Goal: Complete application form: Complete application form

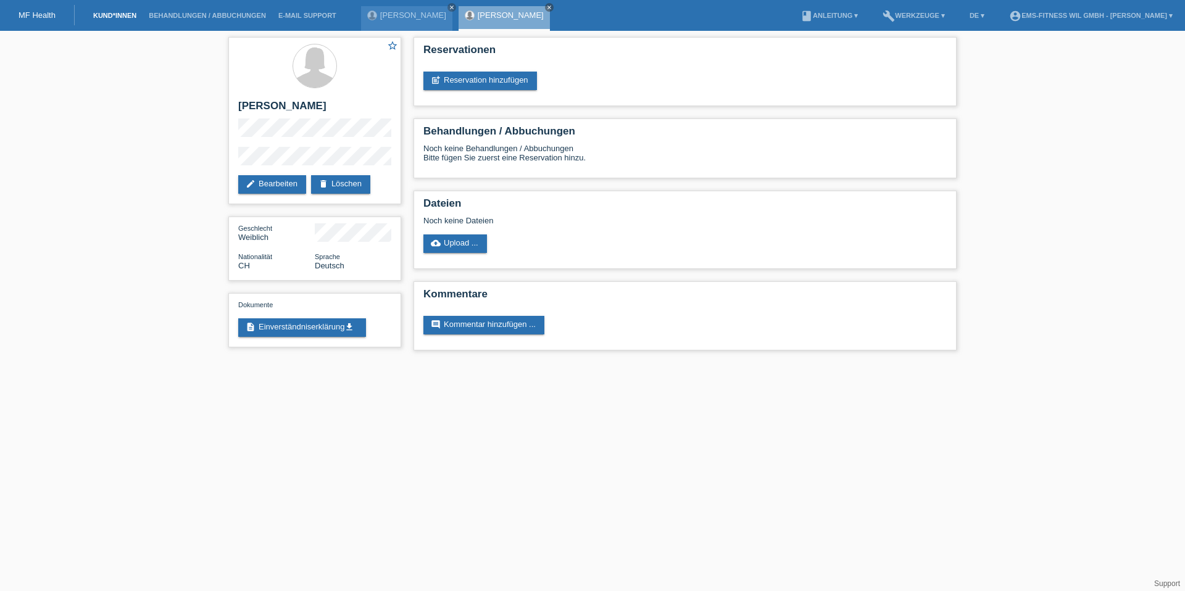
click at [114, 16] on link "Kund*innen" at bounding box center [115, 15] width 56 height 7
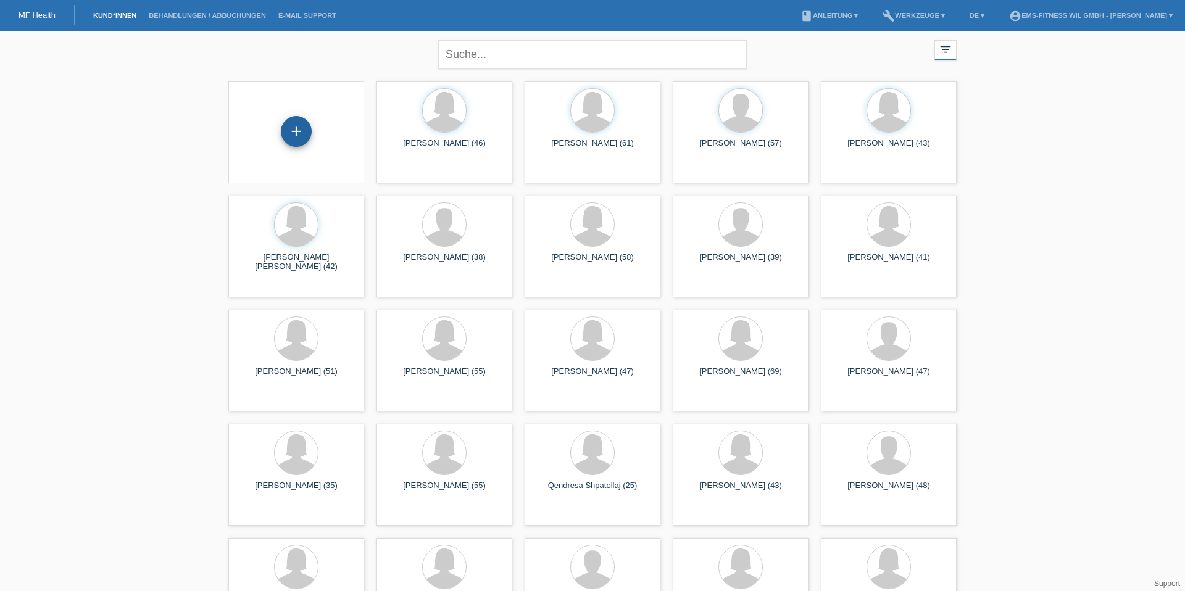
click at [301, 130] on div "+" at bounding box center [296, 131] width 31 height 31
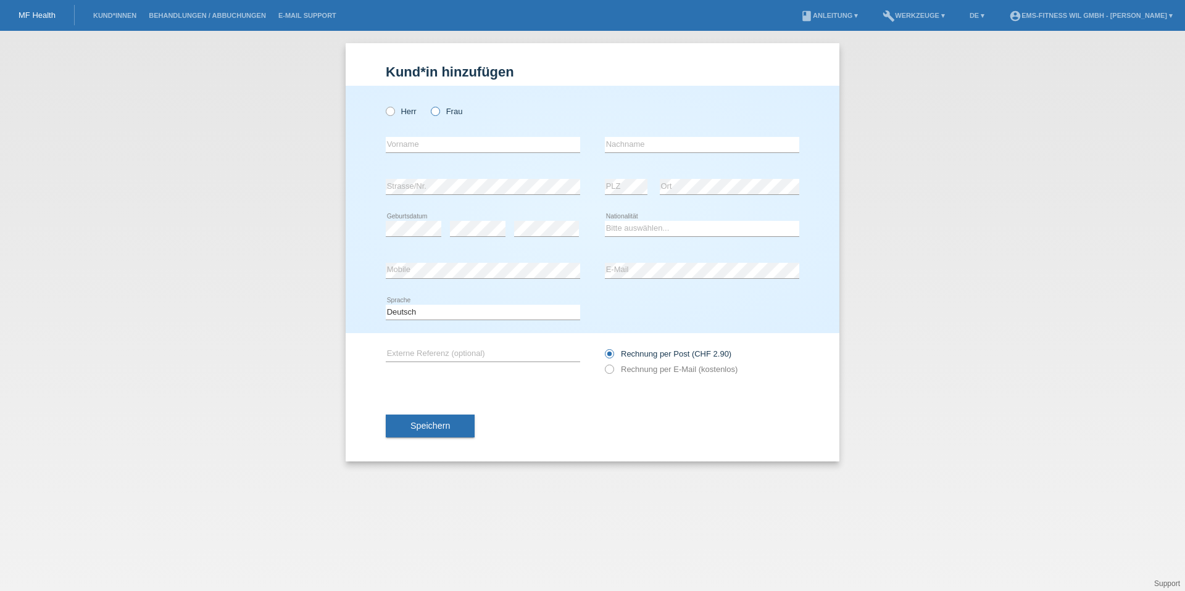
click at [429, 105] on icon at bounding box center [429, 105] width 0 height 0
click at [438, 110] on input "Frau" at bounding box center [435, 111] width 8 height 8
radio input "true"
click at [433, 149] on input "text" at bounding box center [483, 144] width 194 height 15
type input "Sciurti"
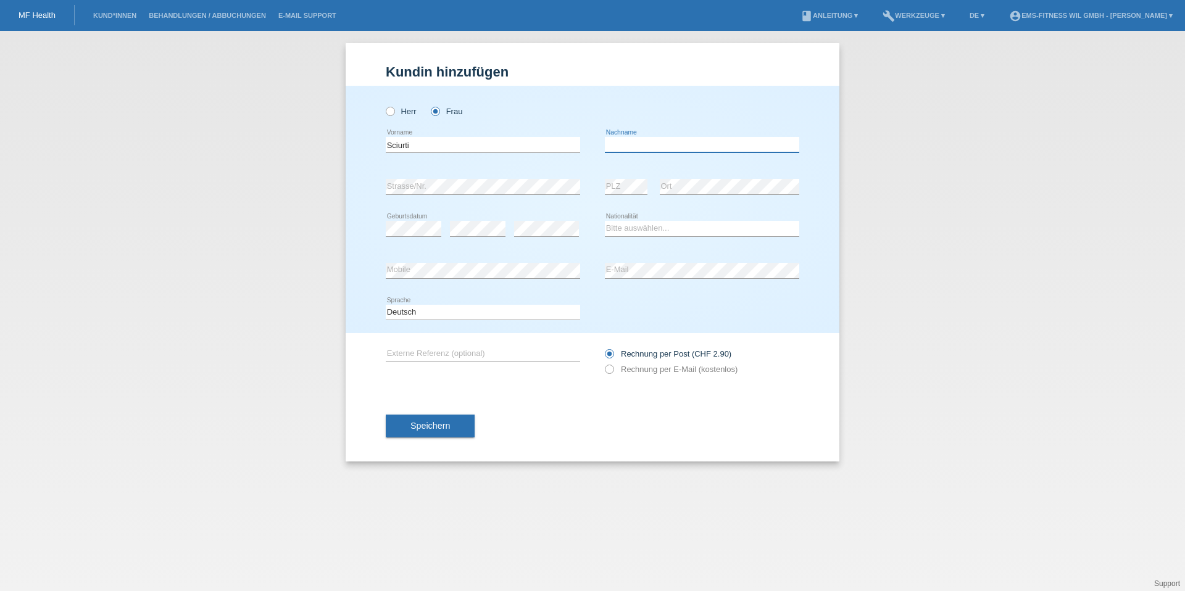
click at [710, 138] on input "text" at bounding box center [702, 144] width 194 height 15
type input "[PERSON_NAME]"
click at [673, 229] on select "Bitte auswählen... Schweiz Deutschland Liechtenstein Österreich ------------ Af…" at bounding box center [702, 228] width 194 height 15
select select "CH"
click at [678, 370] on label "Rechnung per E-Mail (kostenlos)" at bounding box center [671, 369] width 133 height 9
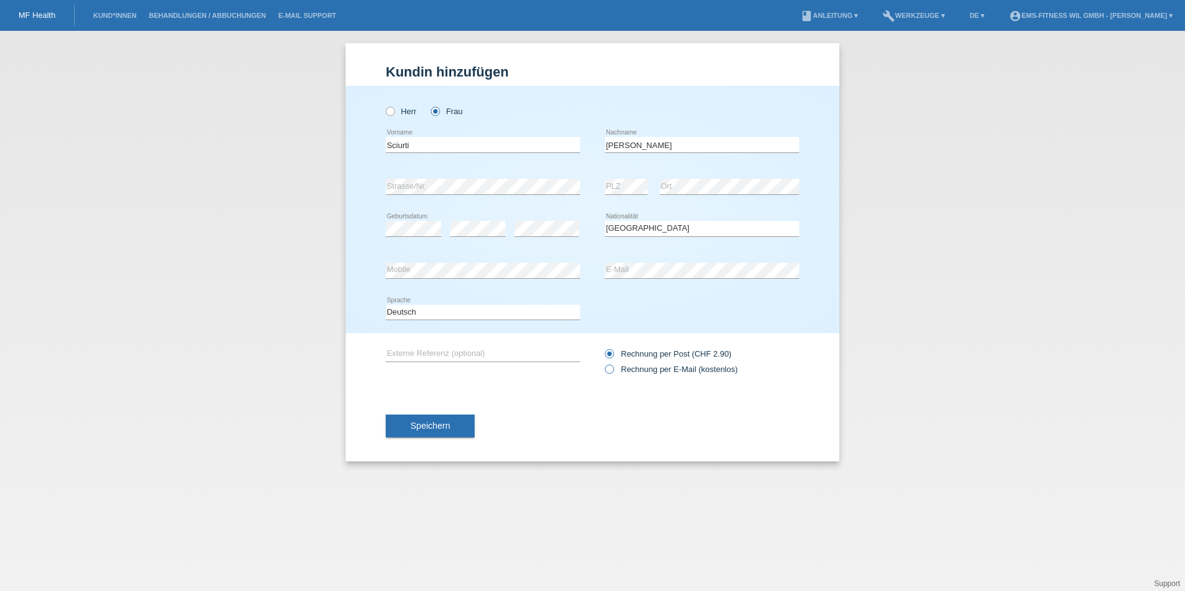
click at [613, 370] on input "Rechnung per E-Mail (kostenlos)" at bounding box center [609, 372] width 8 height 15
radio input "true"
click at [425, 424] on span "Speichern" at bounding box center [429, 426] width 39 height 10
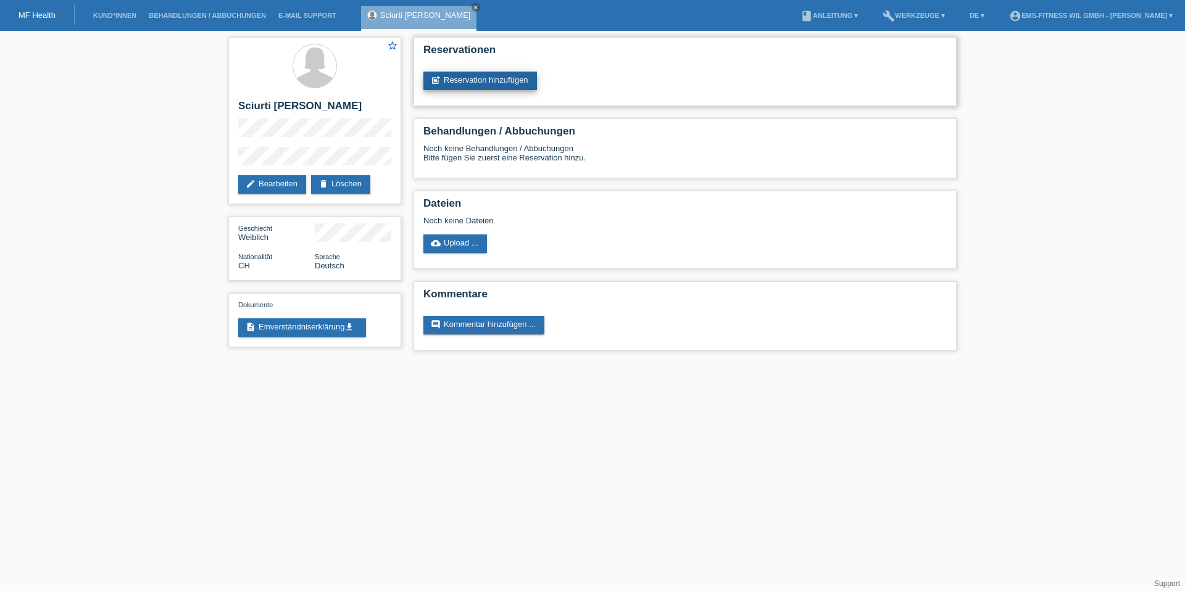
click at [494, 83] on link "post_add Reservation hinzufügen" at bounding box center [480, 81] width 114 height 19
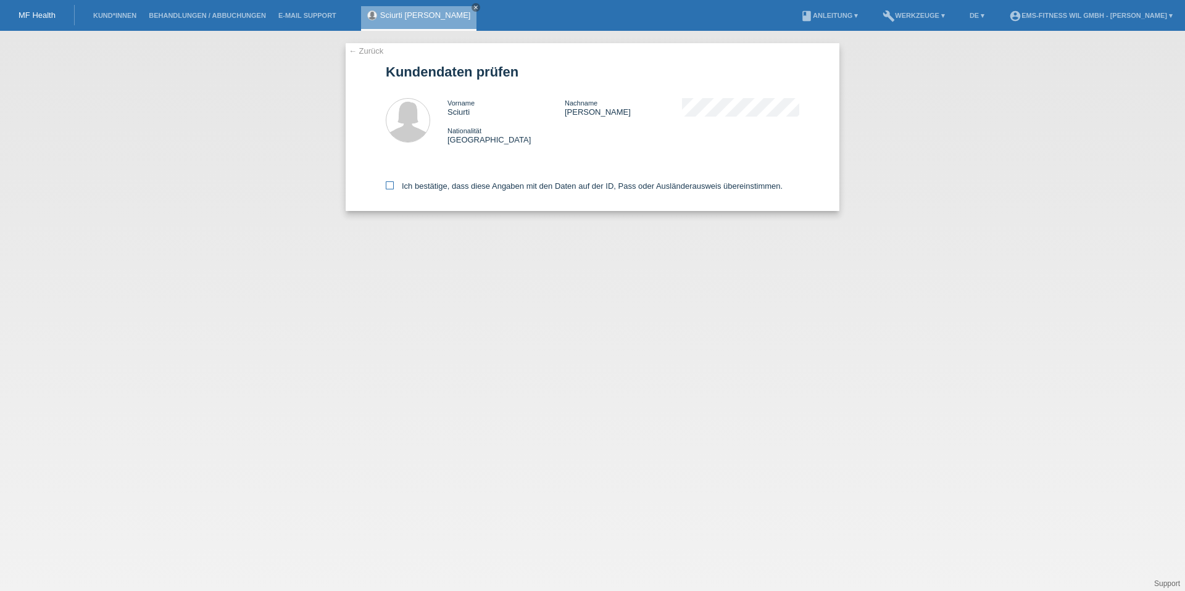
click at [461, 185] on label "Ich bestätige, dass diese Angaben mit den Daten auf der ID, Pass oder Ausländer…" at bounding box center [584, 185] width 397 height 9
click at [394, 185] on input "Ich bestätige, dass diese Angaben mit den Daten auf der ID, Pass oder Ausländer…" at bounding box center [390, 185] width 8 height 8
checkbox input "true"
